Goal: Task Accomplishment & Management: Use online tool/utility

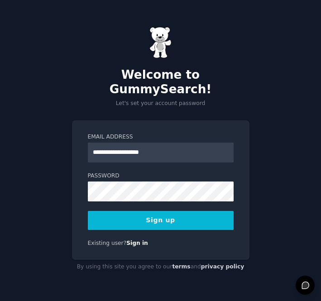
type input "**********"
click at [233, 216] on div "**********" at bounding box center [160, 190] width 177 height 140
click at [225, 216] on button "Sign up" at bounding box center [161, 220] width 146 height 19
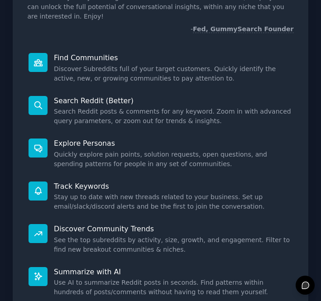
scroll to position [153, 0]
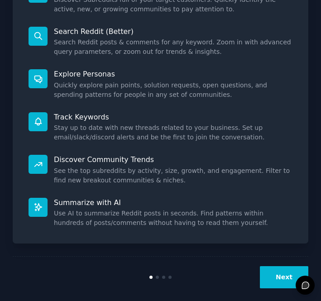
click at [269, 267] on button "Next" at bounding box center [284, 277] width 48 height 22
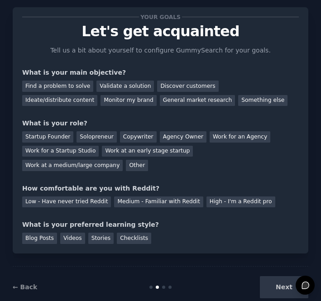
scroll to position [22, 0]
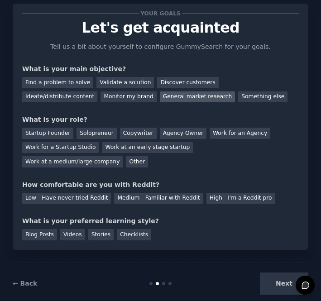
click at [160, 99] on div "General market research" at bounding box center [198, 96] width 76 height 11
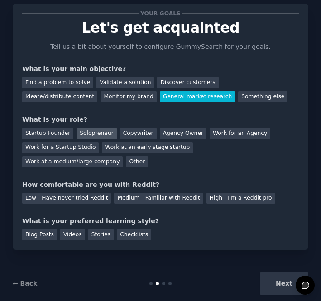
click at [99, 136] on div "Solopreneur" at bounding box center [96, 133] width 40 height 11
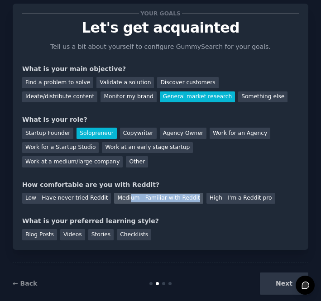
click at [125, 202] on div "Medium - Familiar with Reddit" at bounding box center [158, 198] width 89 height 11
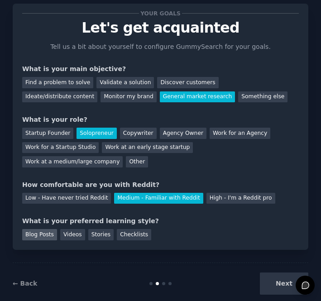
click at [53, 238] on div "Blog Posts" at bounding box center [39, 234] width 35 height 11
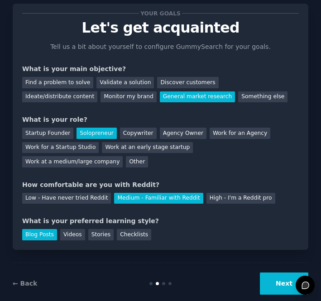
click at [278, 282] on button "Next" at bounding box center [284, 283] width 48 height 22
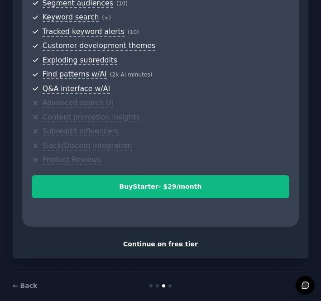
scroll to position [295, 0]
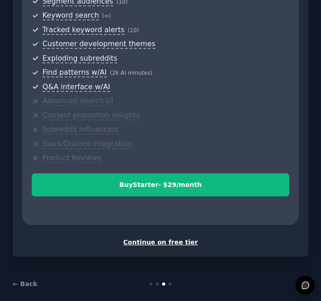
click at [179, 237] on div "Continue on free tier" at bounding box center [160, 241] width 276 height 9
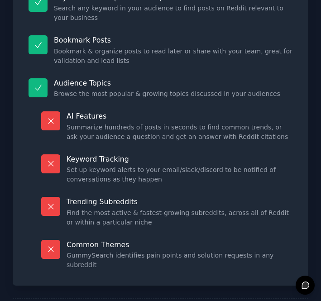
scroll to position [194, 0]
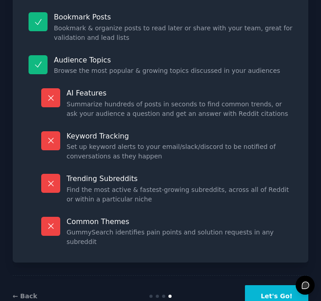
click at [261, 285] on button "Let's Go!" at bounding box center [276, 296] width 63 height 22
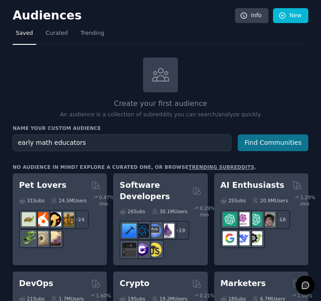
type input "early math educators"
click at [271, 144] on button "Find Communities" at bounding box center [272, 142] width 71 height 17
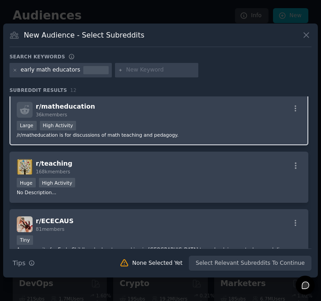
scroll to position [0, 0]
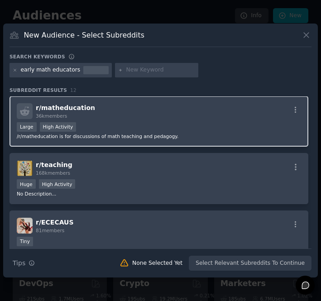
click at [182, 125] on div "Large High Activity" at bounding box center [159, 127] width 284 height 11
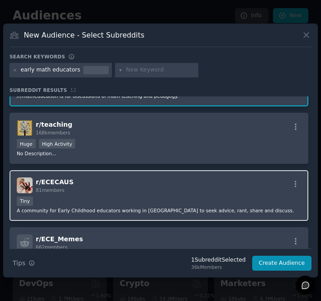
scroll to position [0, 0]
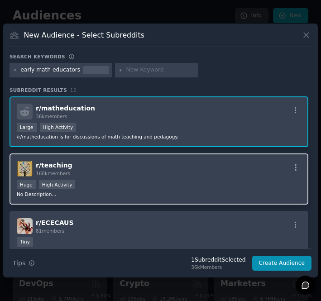
click at [167, 179] on div "r/ teaching 168k members Huge High Activity No Description..." at bounding box center [158, 178] width 298 height 51
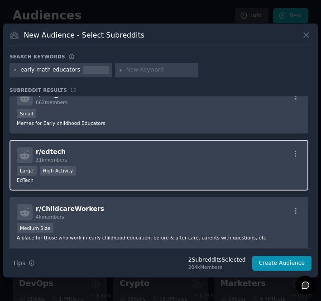
click at [166, 171] on div "Large High Activity" at bounding box center [159, 171] width 284 height 11
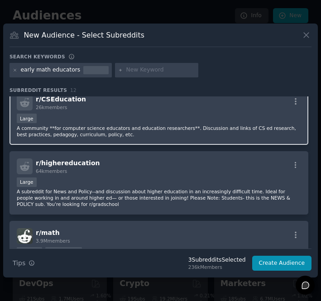
scroll to position [469, 0]
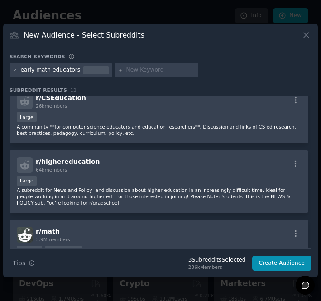
click at [160, 69] on input "text" at bounding box center [160, 70] width 69 height 8
type input "preschoolers"
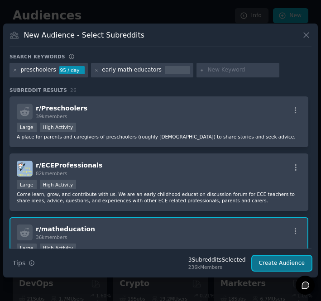
click at [271, 263] on button "Create Audience" at bounding box center [282, 262] width 60 height 15
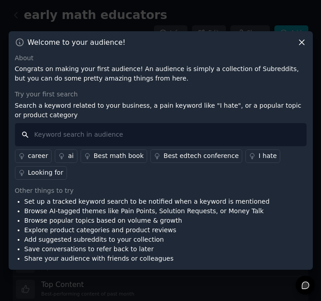
click at [150, 131] on input "text" at bounding box center [160, 134] width 291 height 23
type input "topics related to pain"
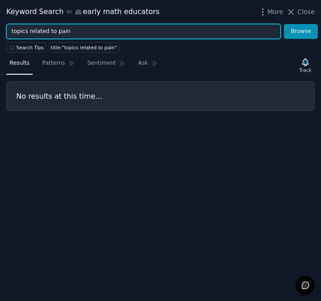
click at [178, 33] on input "topics related to pain" at bounding box center [143, 31] width 274 height 15
type input "products for teaching kids early math"
click at [284, 24] on button "Browse" at bounding box center [301, 31] width 34 height 15
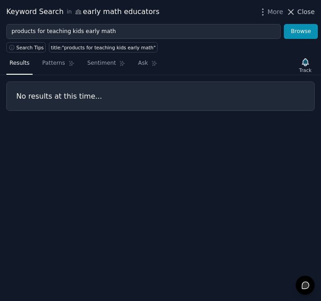
click at [302, 13] on span "Close" at bounding box center [305, 11] width 17 height 9
